Goal: Transaction & Acquisition: Obtain resource

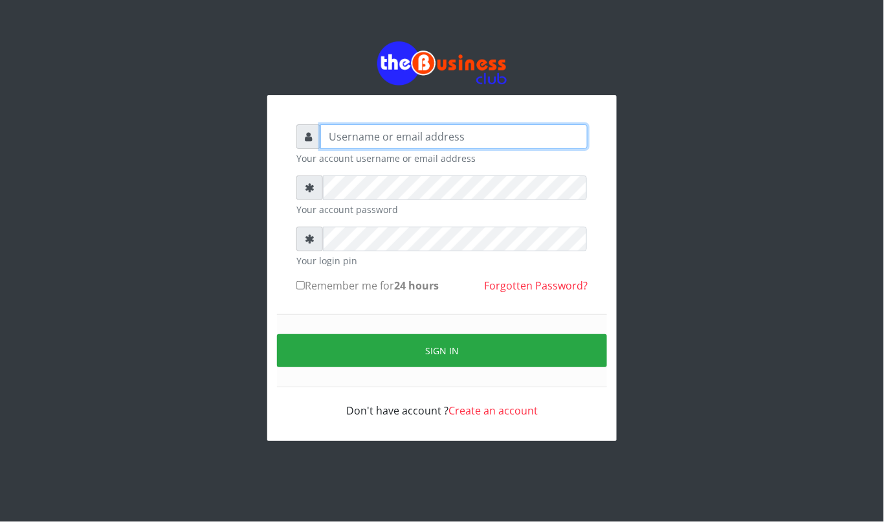
click at [394, 133] on input "text" at bounding box center [453, 136] width 267 height 25
type input "kennyclassy"
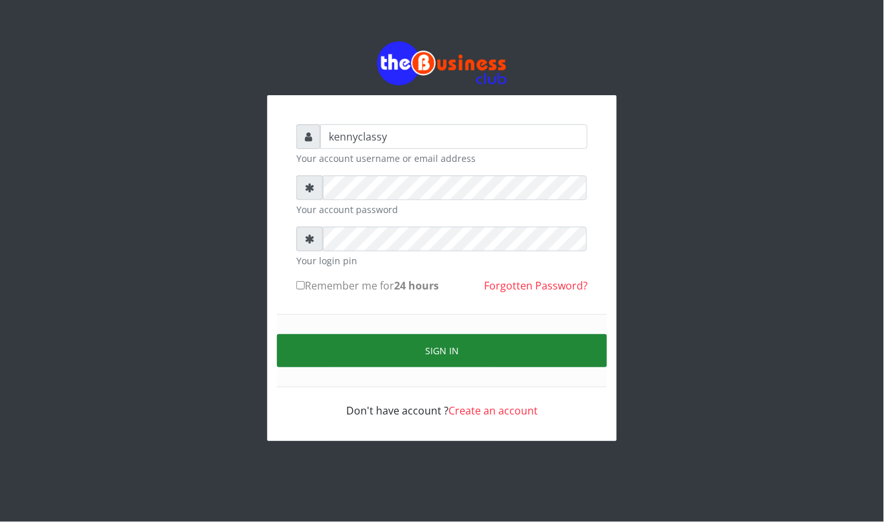
click at [425, 355] on button "Sign in" at bounding box center [442, 350] width 330 height 33
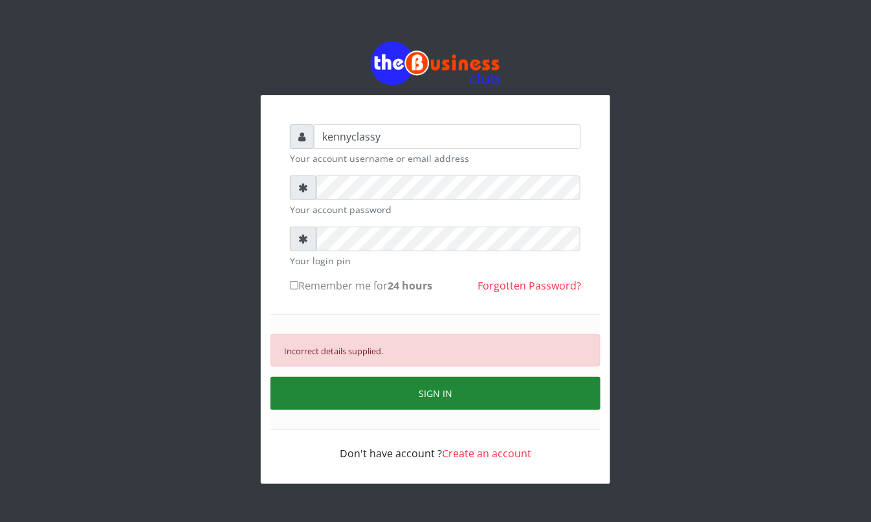
click at [443, 392] on button "SIGN IN" at bounding box center [436, 393] width 330 height 33
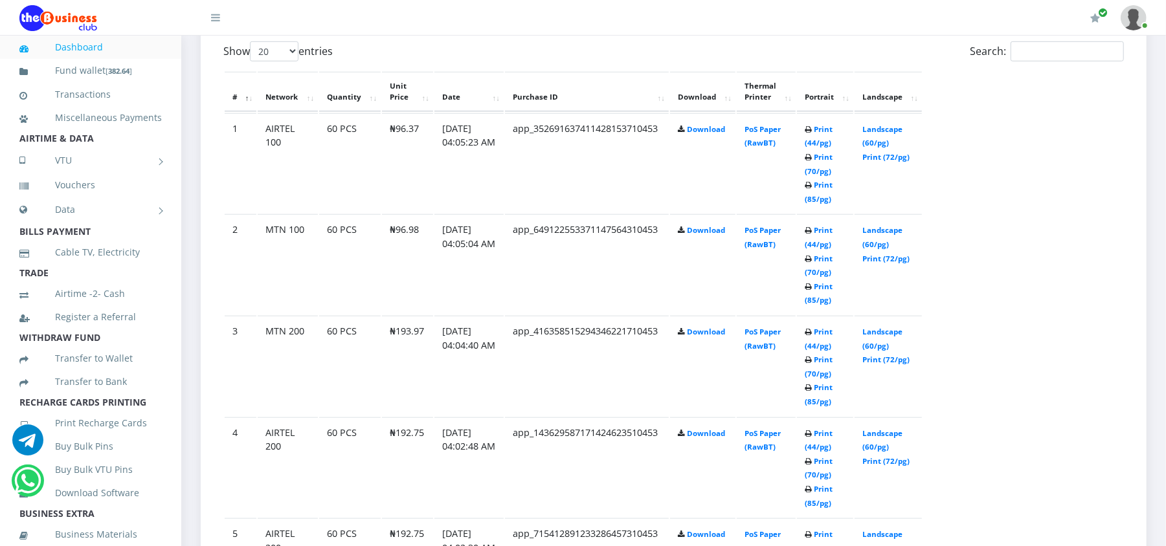
scroll to position [725, 0]
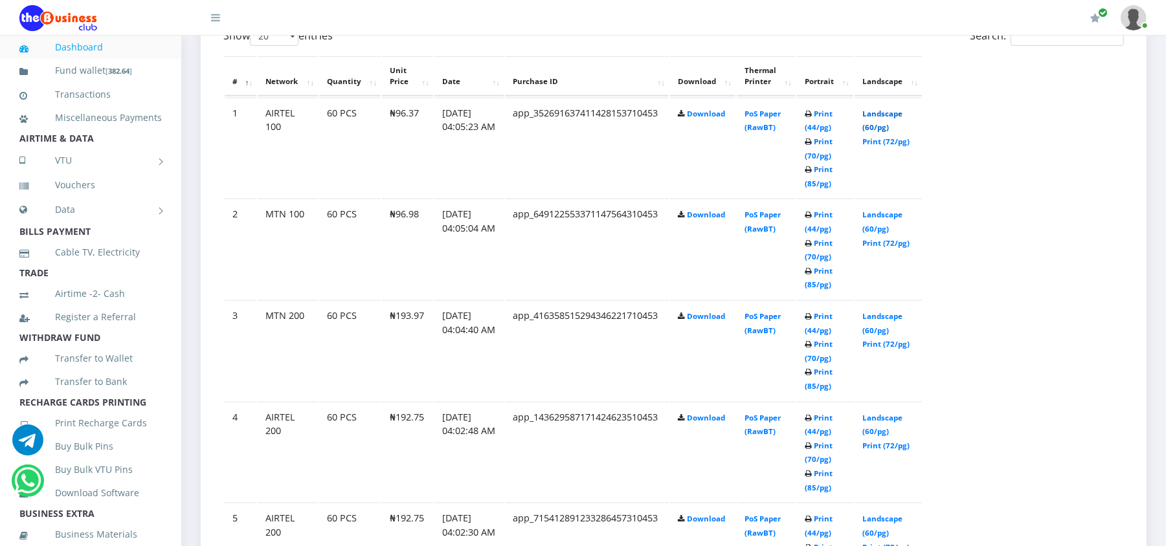
click at [878, 113] on link "Landscape (60/pg)" at bounding box center [882, 121] width 40 height 24
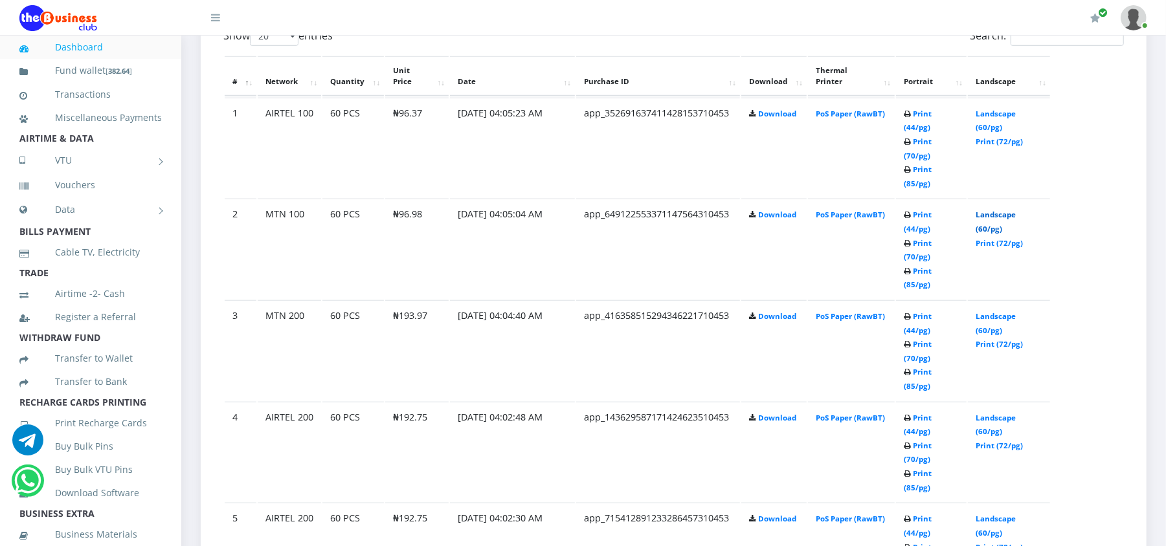
click at [990, 210] on link "Landscape (60/pg)" at bounding box center [995, 222] width 40 height 24
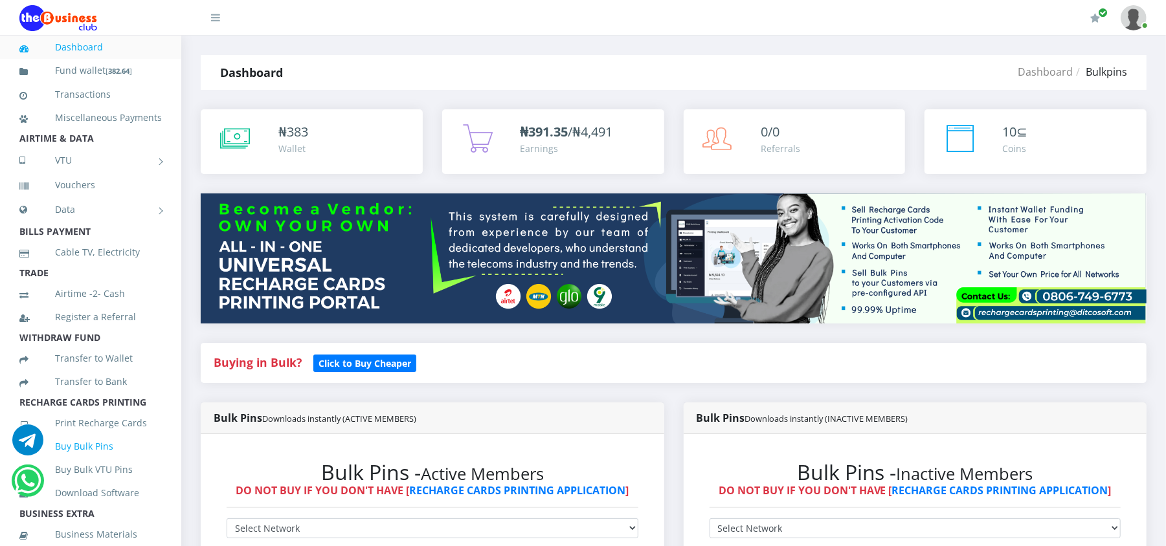
click at [111, 454] on link "Buy Bulk Pins" at bounding box center [90, 447] width 142 height 30
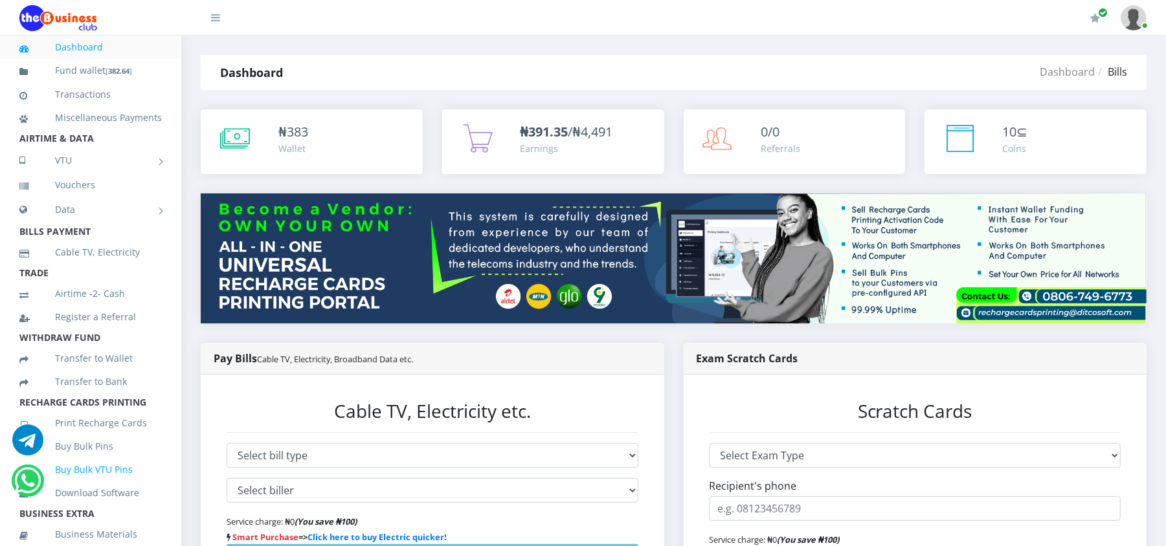
click at [107, 480] on link "Buy Bulk VTU Pins" at bounding box center [90, 470] width 142 height 30
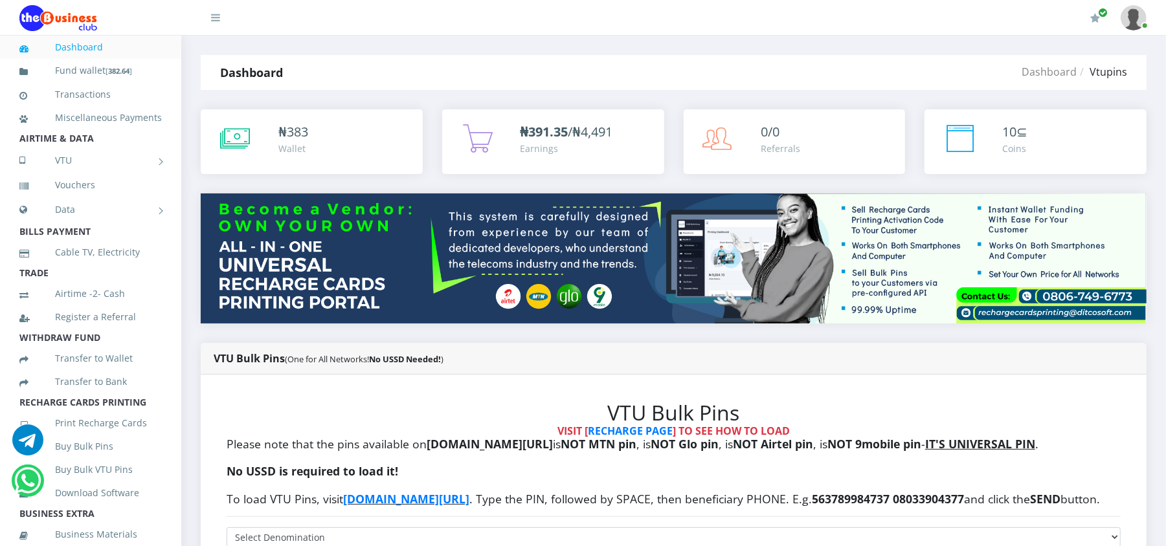
click at [482, 146] on icon at bounding box center [477, 138] width 32 height 32
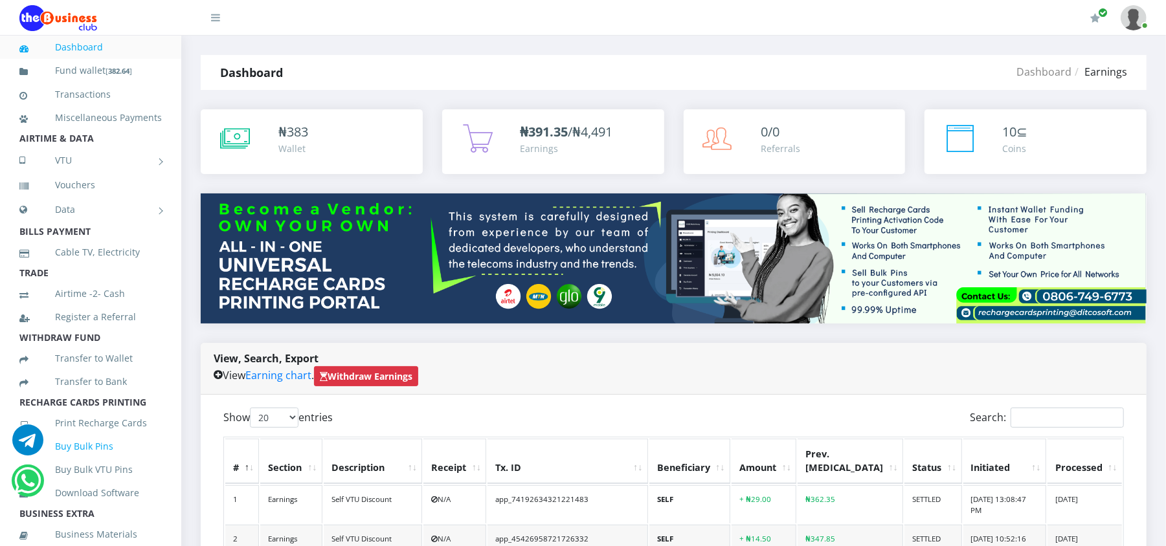
click at [87, 459] on link "Buy Bulk Pins" at bounding box center [90, 447] width 142 height 30
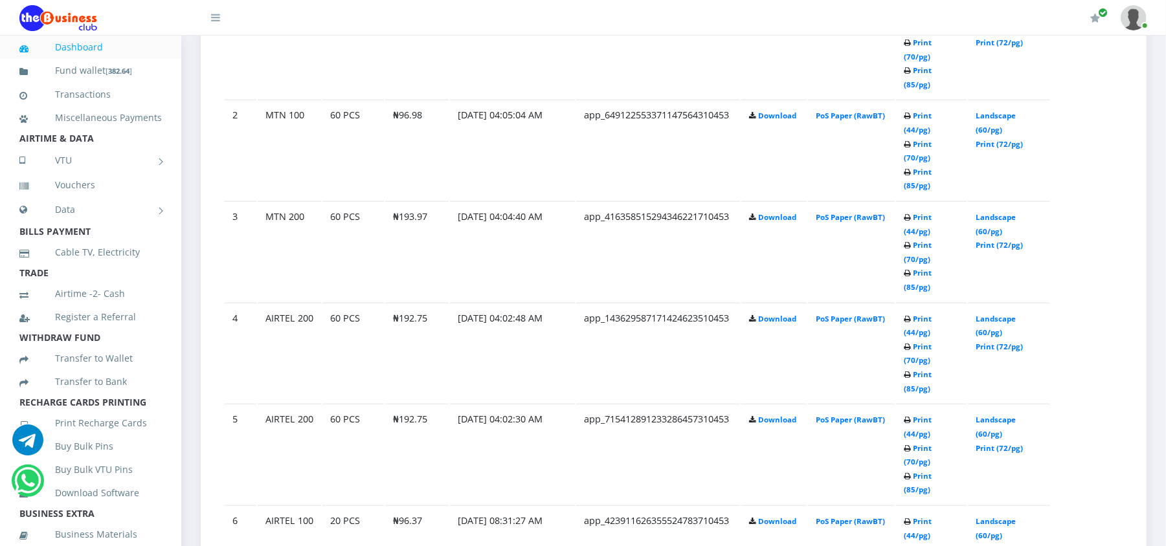
scroll to position [828, 0]
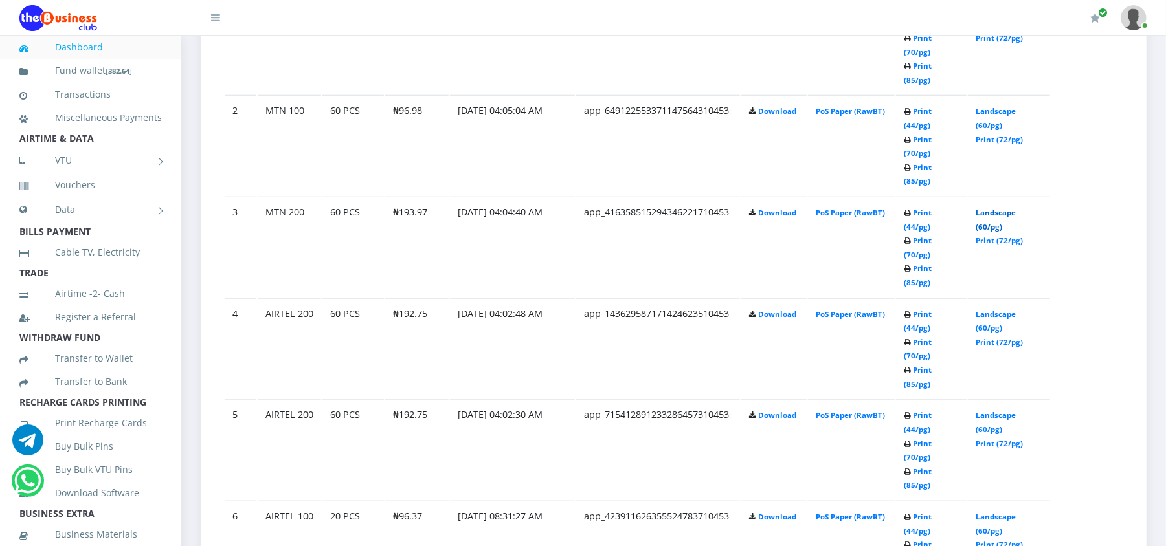
click at [993, 208] on link "Landscape (60/pg)" at bounding box center [995, 220] width 40 height 24
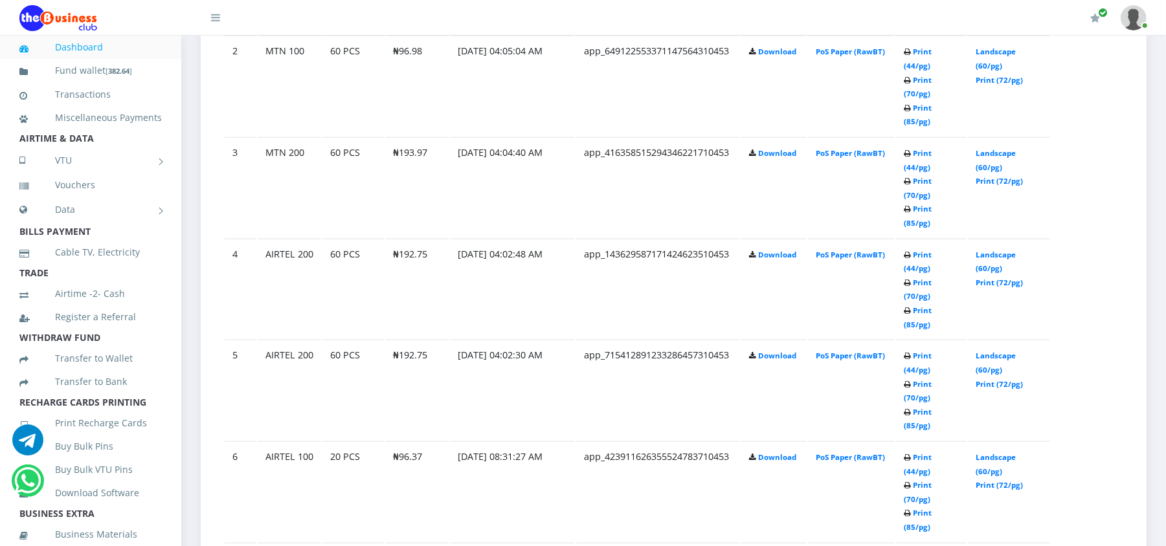
scroll to position [828, 0]
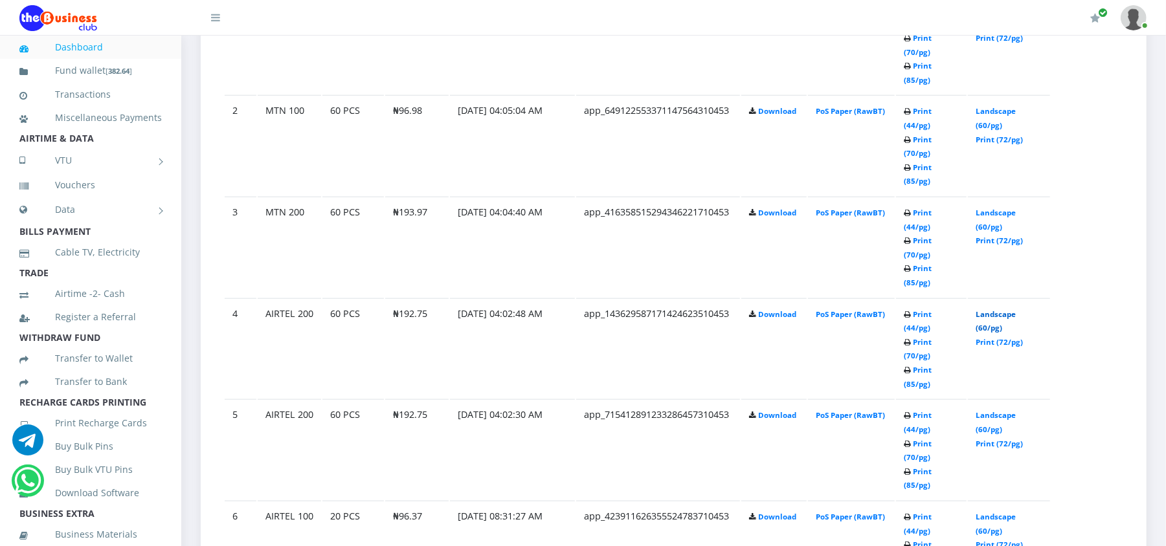
click at [989, 309] on link "Landscape (60/pg)" at bounding box center [995, 321] width 40 height 24
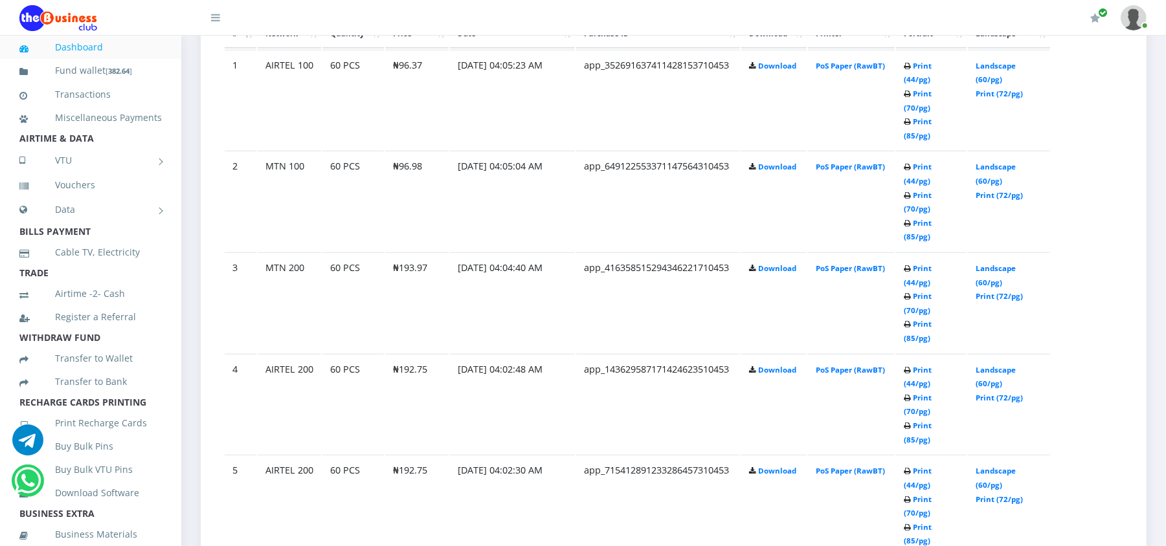
scroll to position [828, 0]
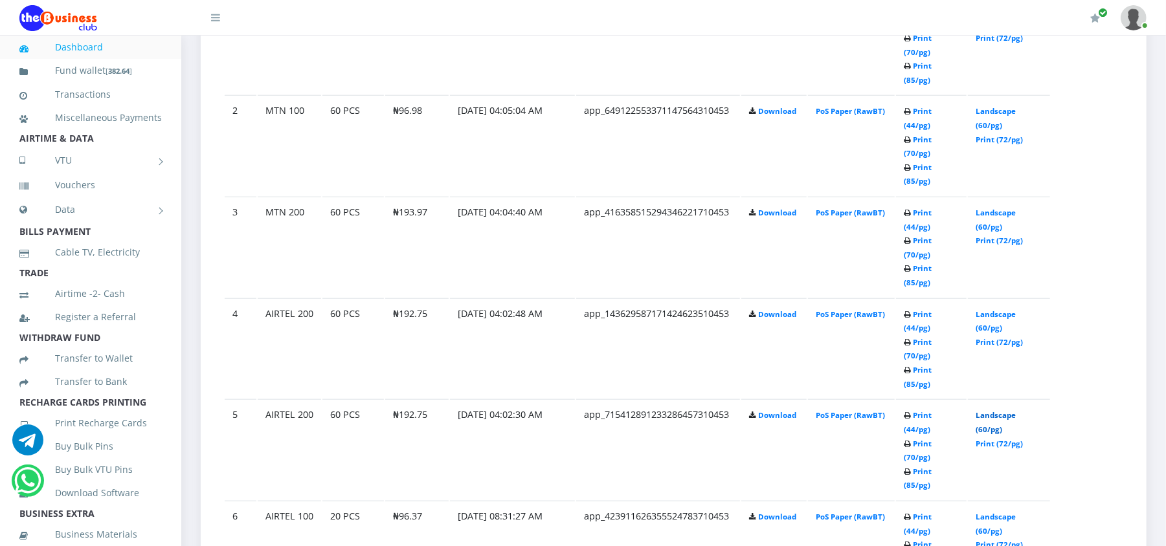
click at [994, 410] on link "Landscape (60/pg)" at bounding box center [995, 422] width 40 height 24
